Goal: Task Accomplishment & Management: Manage account settings

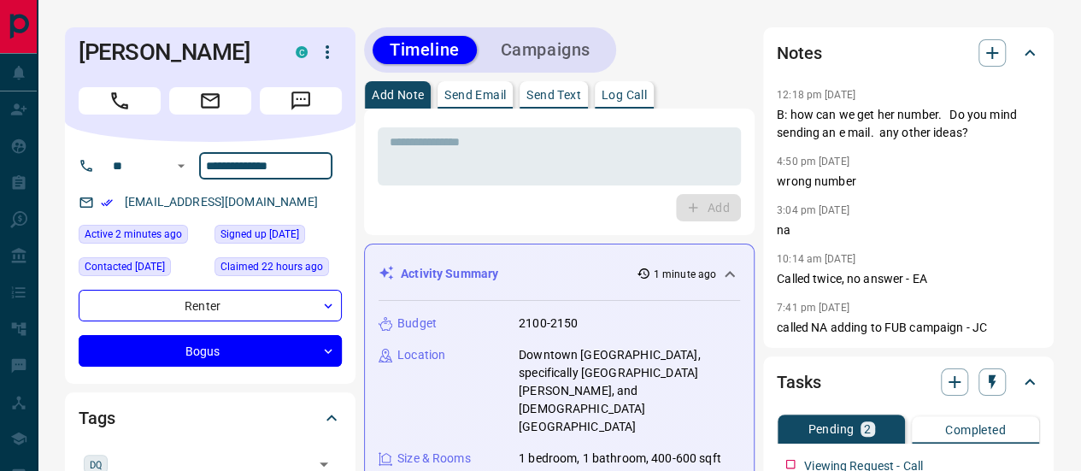
drag, startPoint x: 288, startPoint y: 158, endPoint x: 195, endPoint y: 156, distance: 93.2
click at [199, 156] on input "**********" at bounding box center [265, 165] width 133 height 27
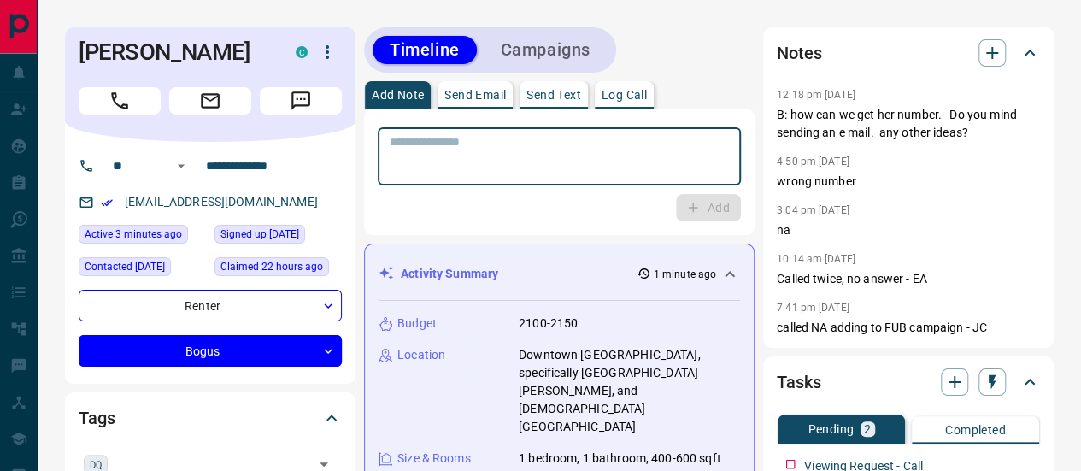
click at [431, 151] on textarea at bounding box center [559, 157] width 339 height 44
click at [471, 89] on p "Send Email" at bounding box center [476, 95] width 62 height 12
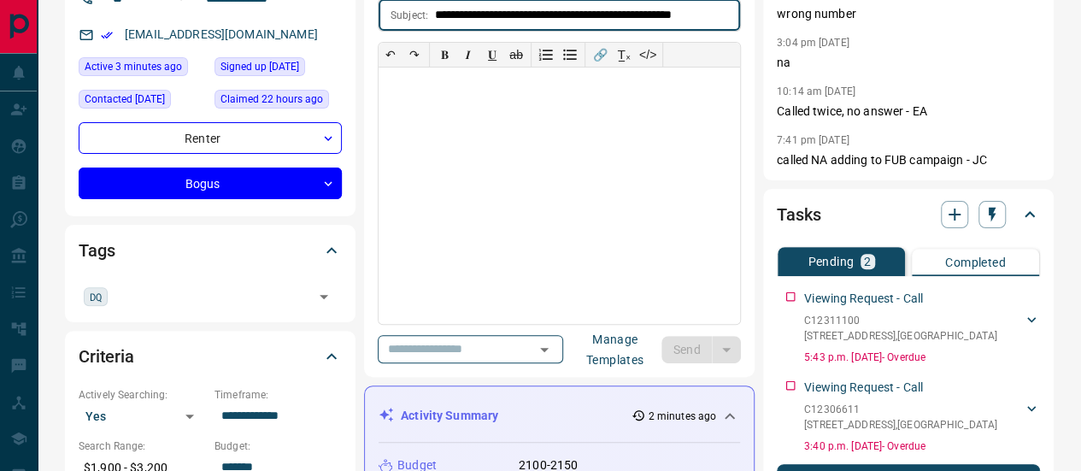
scroll to position [171, 0]
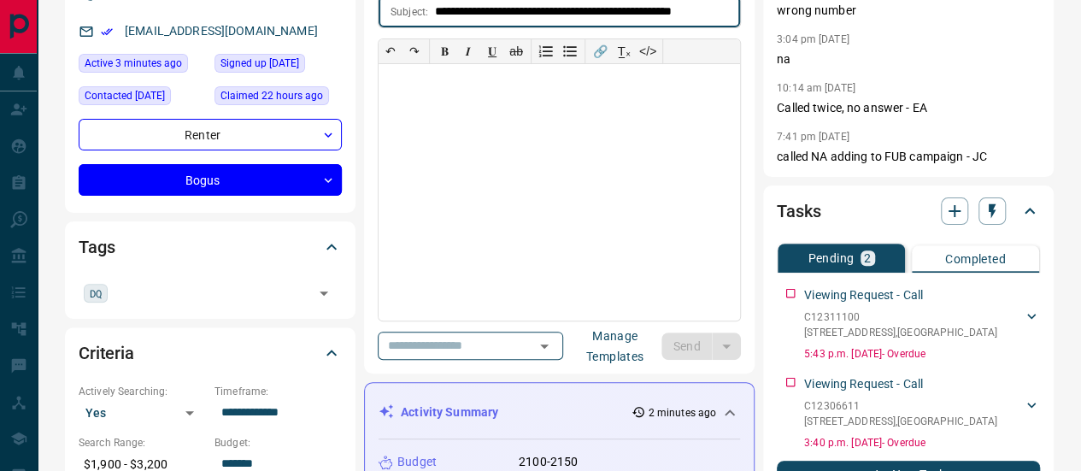
type input "**********"
click at [468, 153] on div at bounding box center [560, 192] width 362 height 256
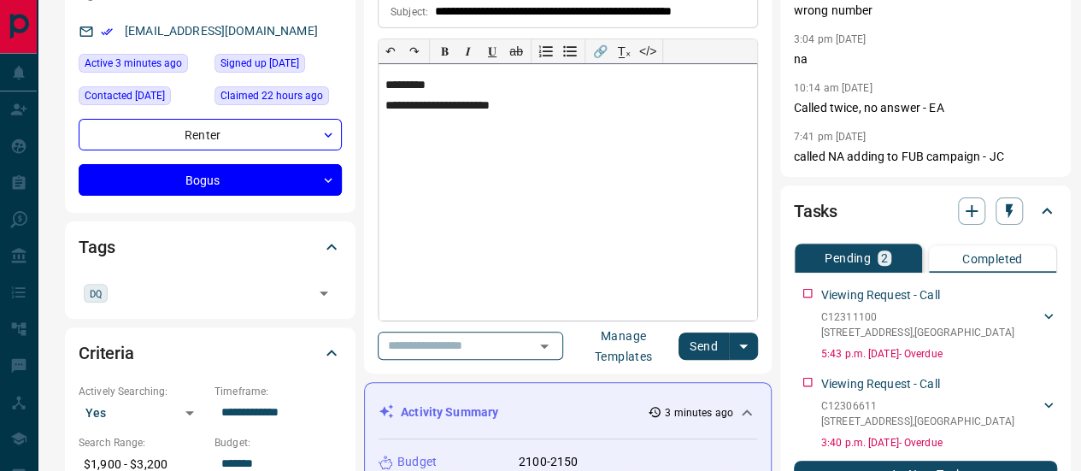
scroll to position [85, 0]
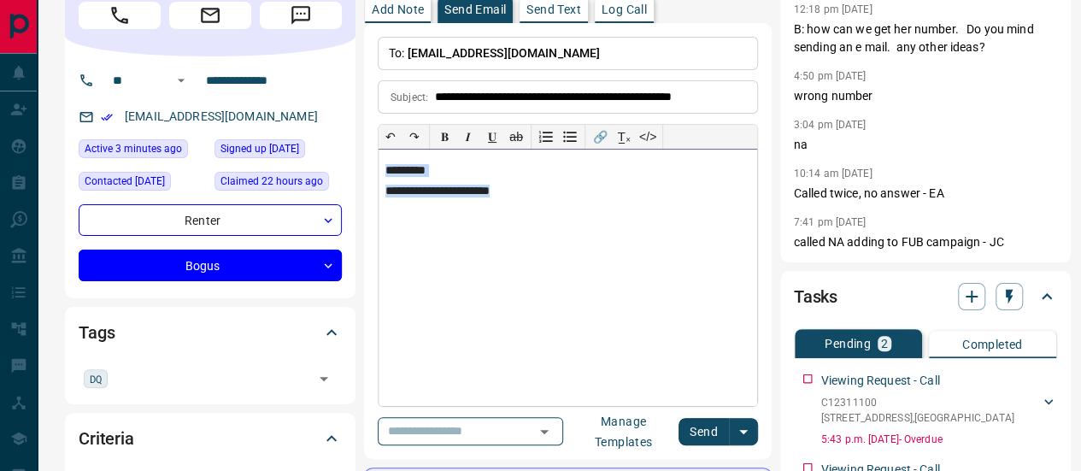
drag, startPoint x: 574, startPoint y: 184, endPoint x: 364, endPoint y: 149, distance: 213.2
click at [364, 149] on div "**********" at bounding box center [568, 241] width 408 height 436
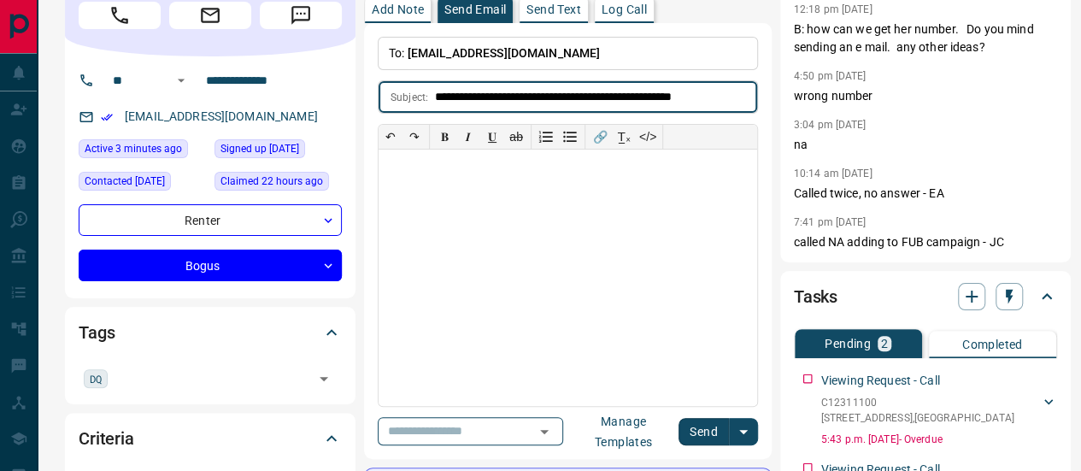
drag, startPoint x: 730, startPoint y: 85, endPoint x: 346, endPoint y: 102, distance: 384.2
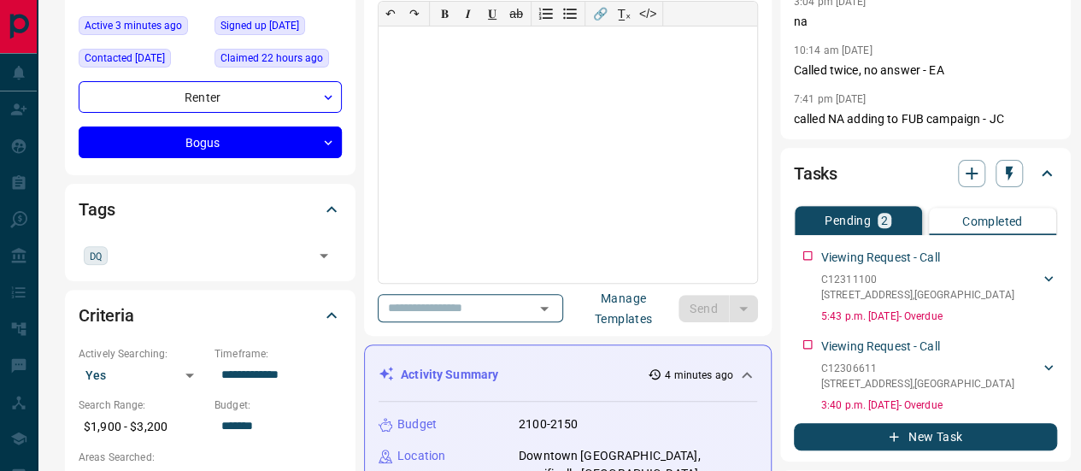
scroll to position [0, 0]
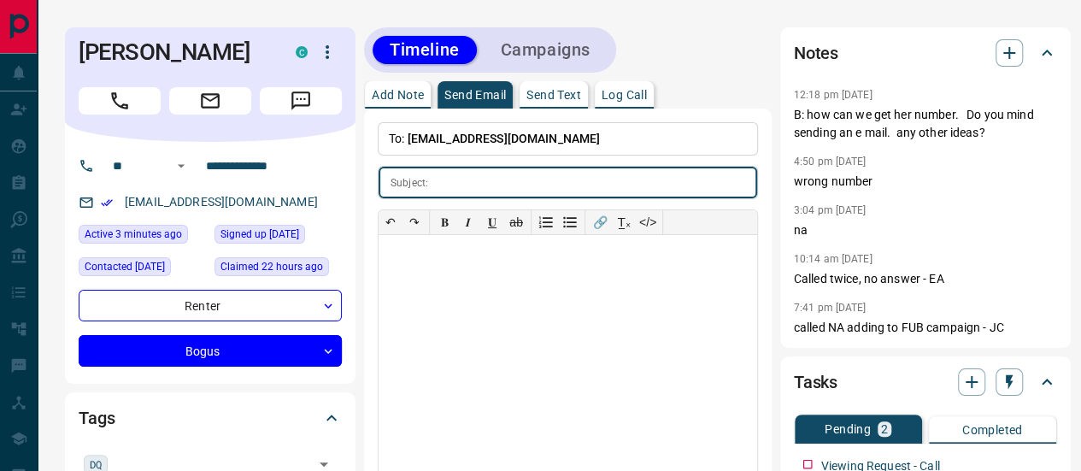
click at [378, 89] on p "Add Note" at bounding box center [398, 95] width 52 height 12
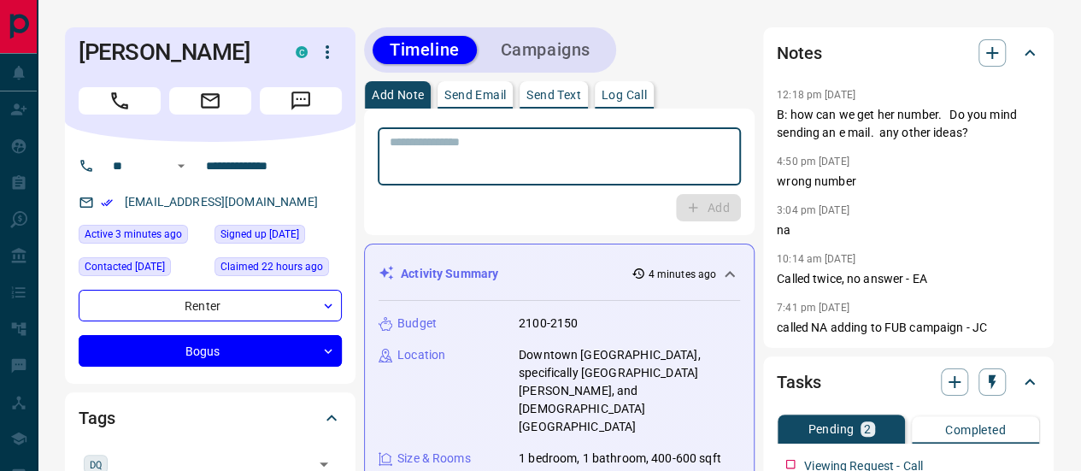
click at [472, 146] on textarea at bounding box center [559, 157] width 339 height 44
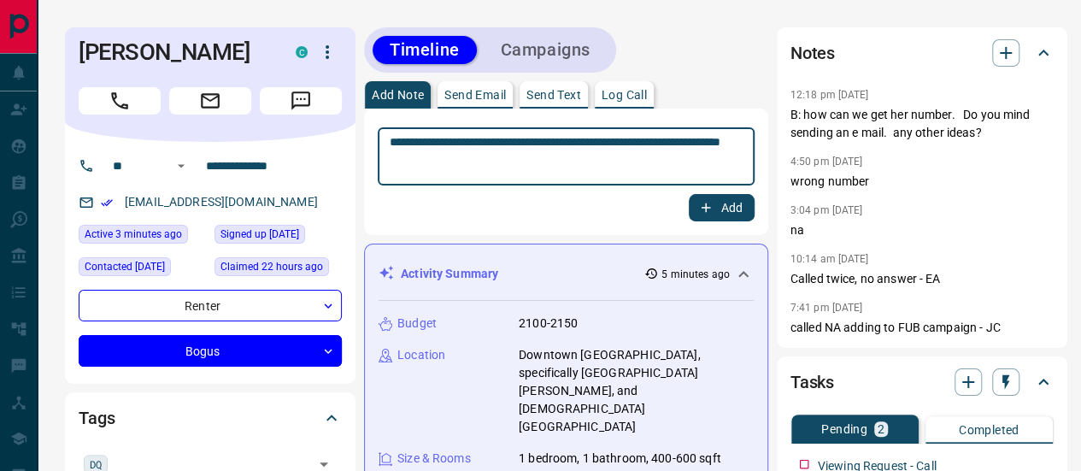
type textarea "**********"
click at [715, 197] on button "Add" at bounding box center [721, 207] width 65 height 27
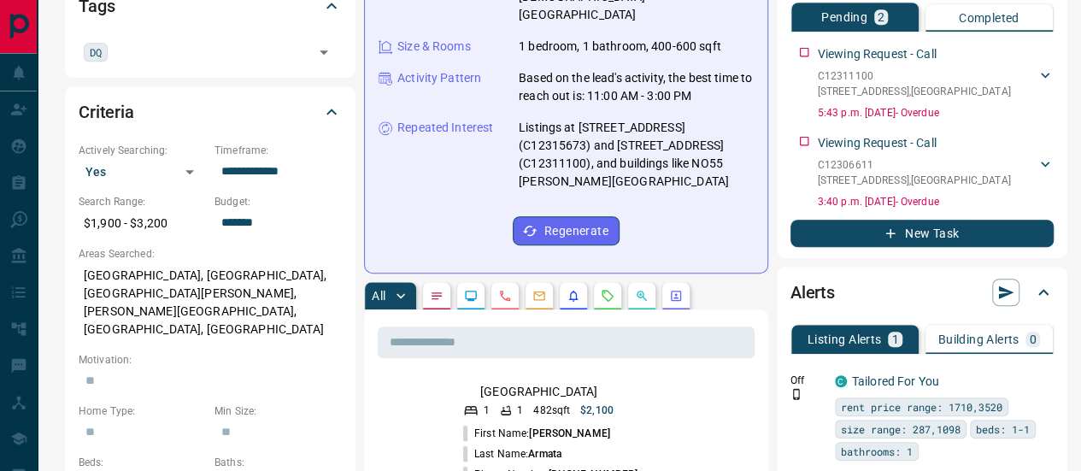
scroll to position [342, 0]
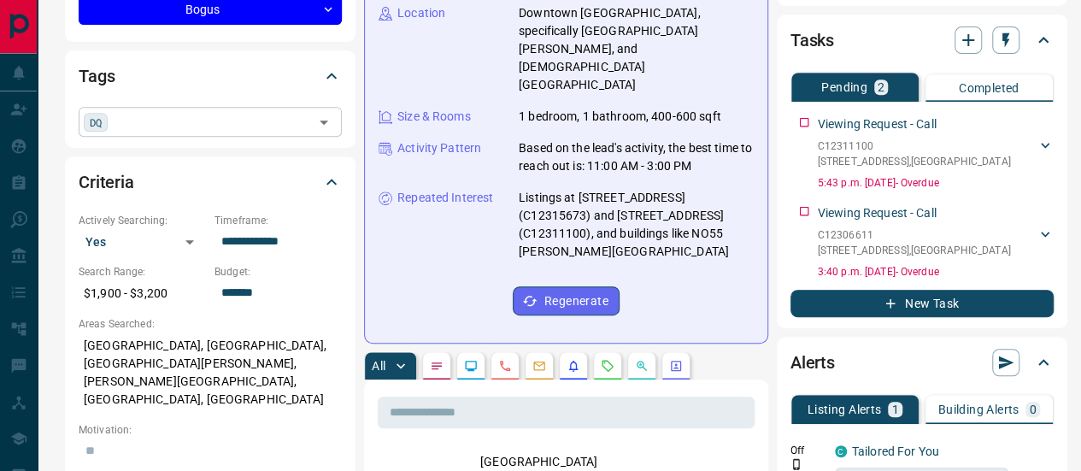
click at [113, 110] on div "DQ ​" at bounding box center [210, 121] width 263 height 29
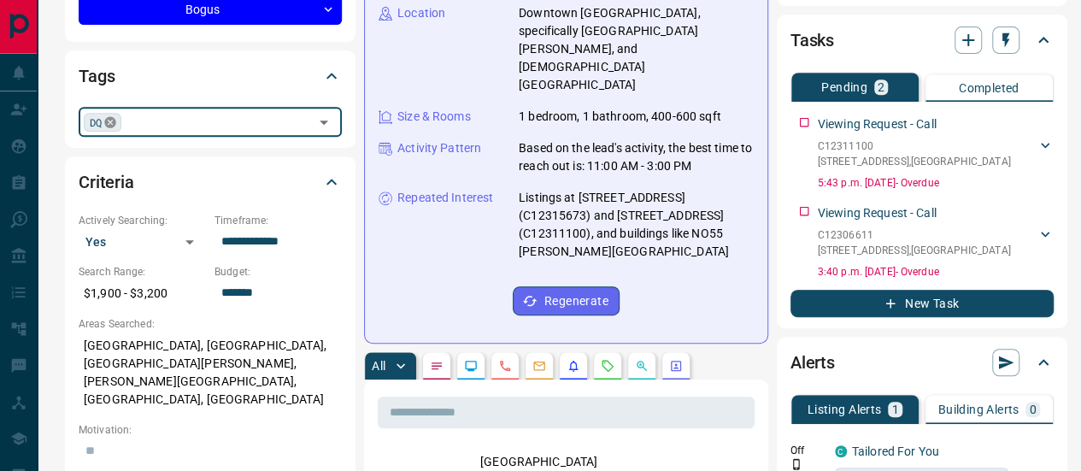
click at [104, 115] on icon at bounding box center [110, 122] width 14 height 14
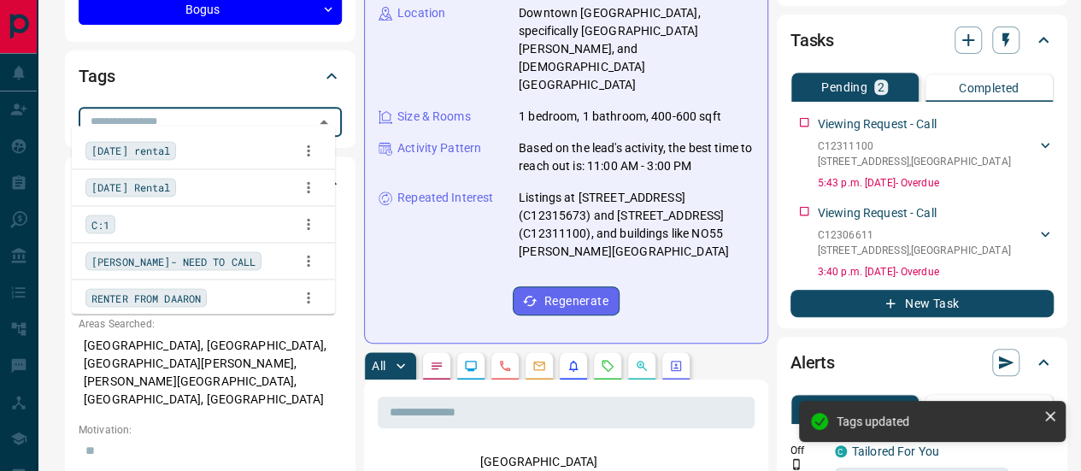
click at [118, 112] on input "text" at bounding box center [196, 121] width 225 height 19
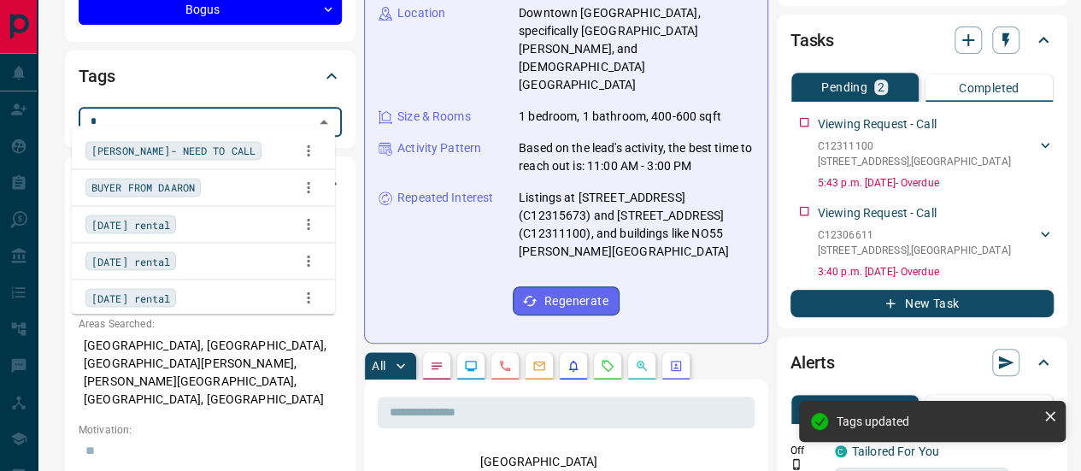
type input "**"
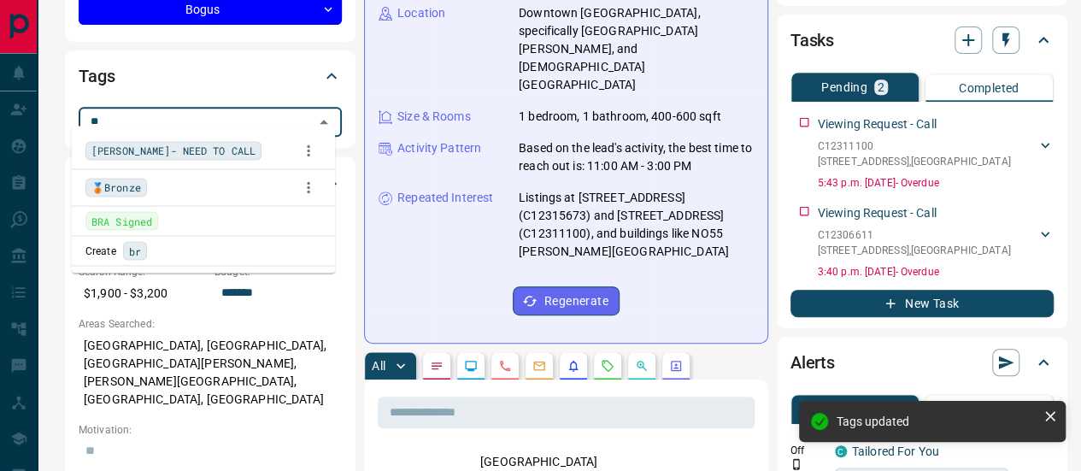
click at [130, 151] on span "[PERSON_NAME]- NEED TO CALL" at bounding box center [173, 150] width 164 height 17
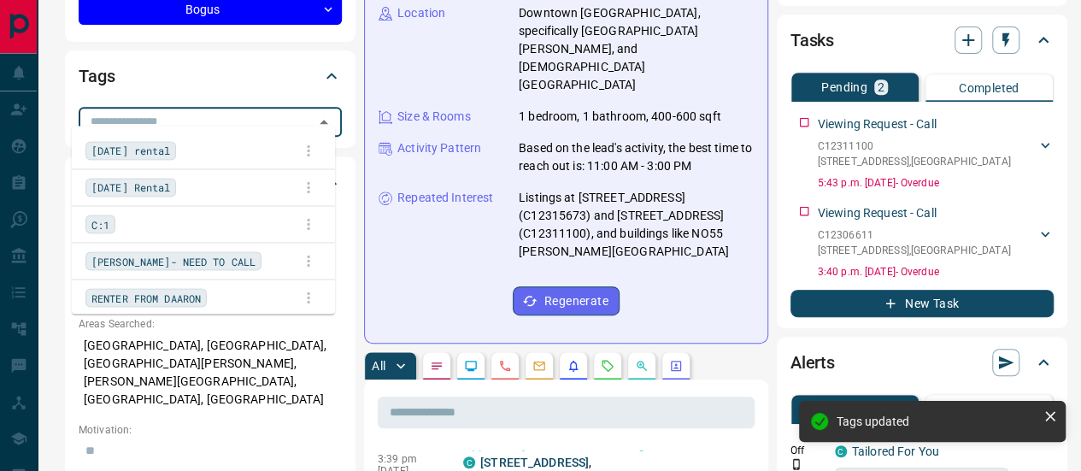
scroll to position [244, 0]
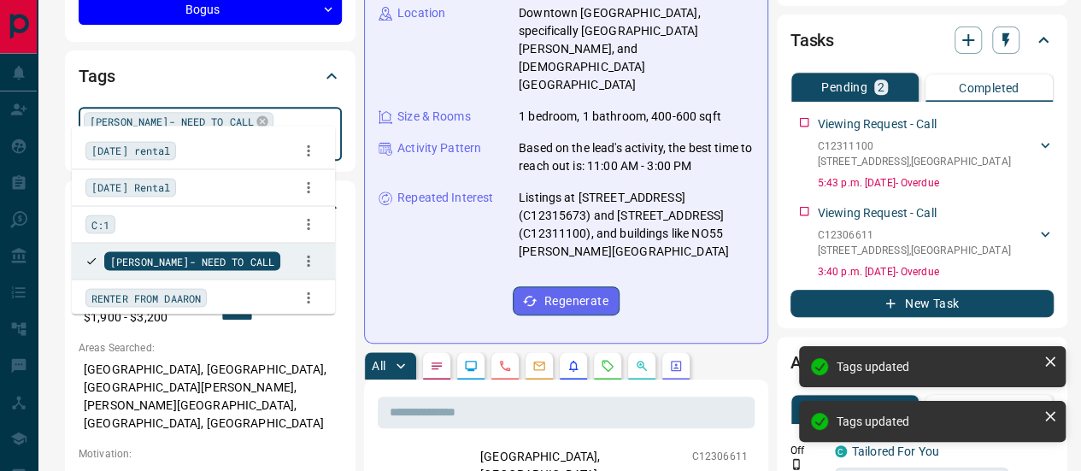
click at [219, 56] on div "Tags" at bounding box center [210, 76] width 263 height 41
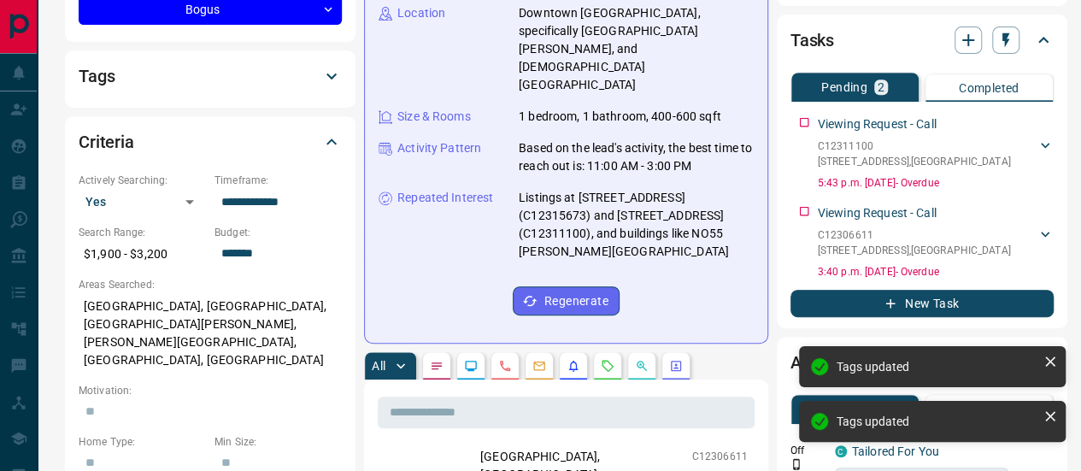
scroll to position [320, 0]
click at [221, 62] on div "Tags" at bounding box center [200, 75] width 243 height 27
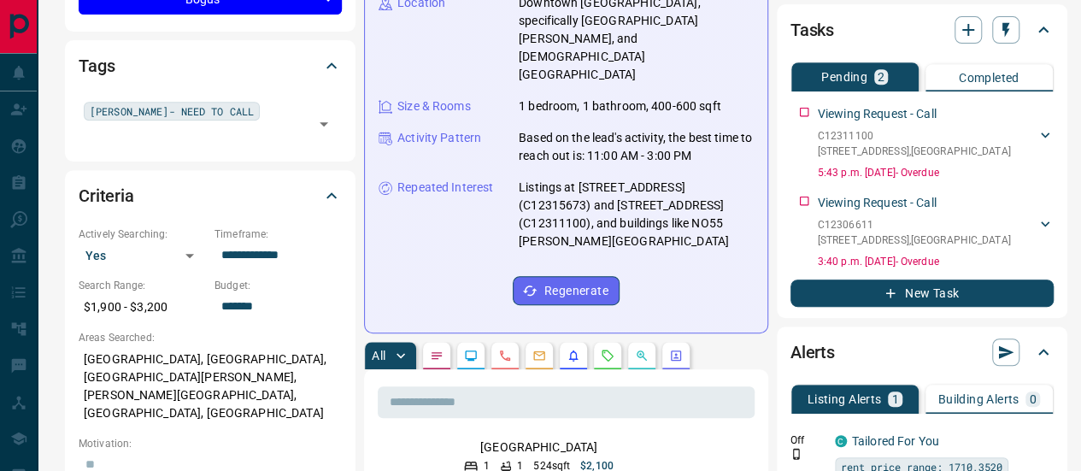
scroll to position [0, 0]
